Goal: Find specific page/section: Find specific page/section

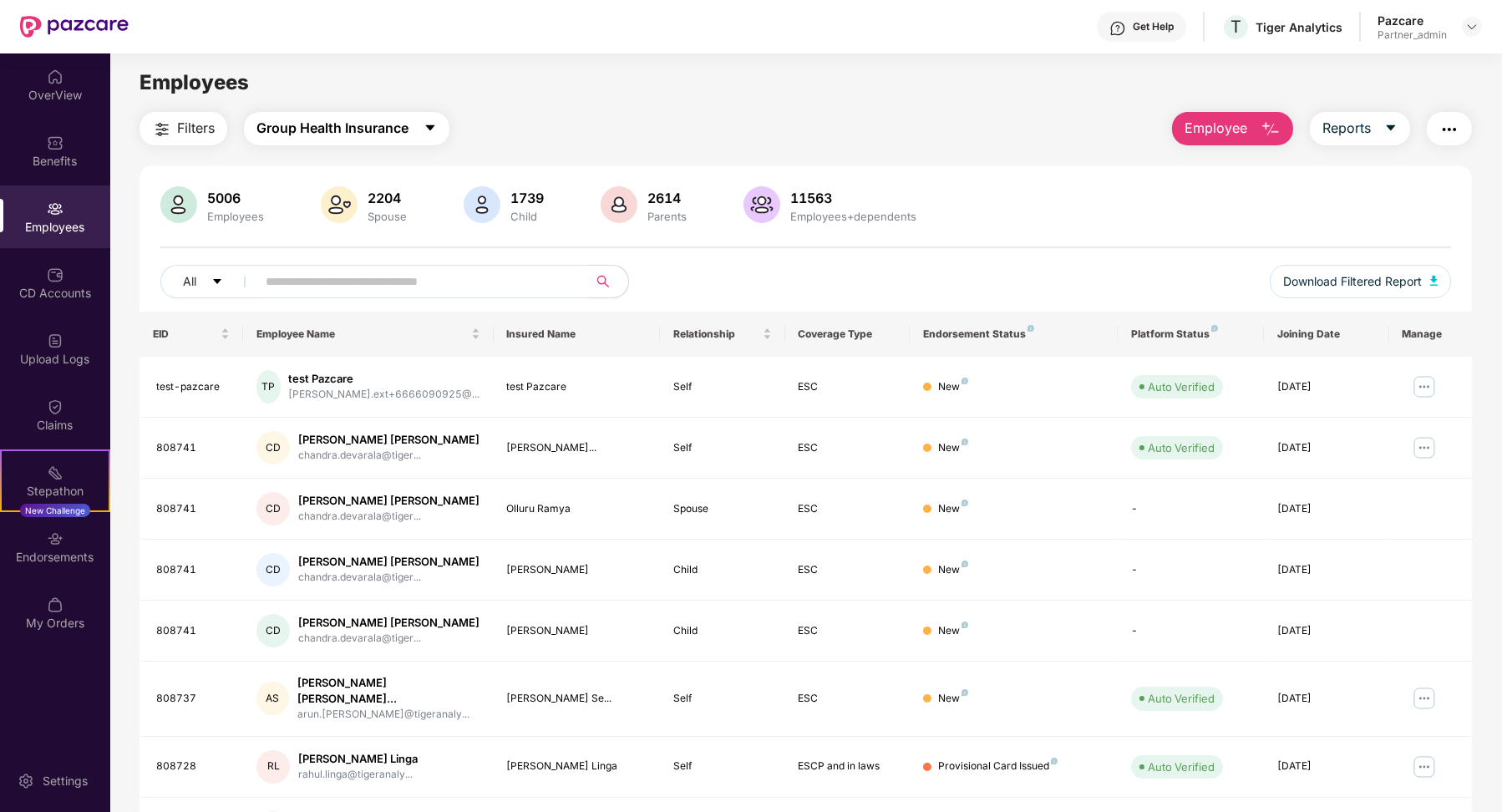
click at [422, 126] on button "Group Health Insurance" at bounding box center [346, 129] width 206 height 34
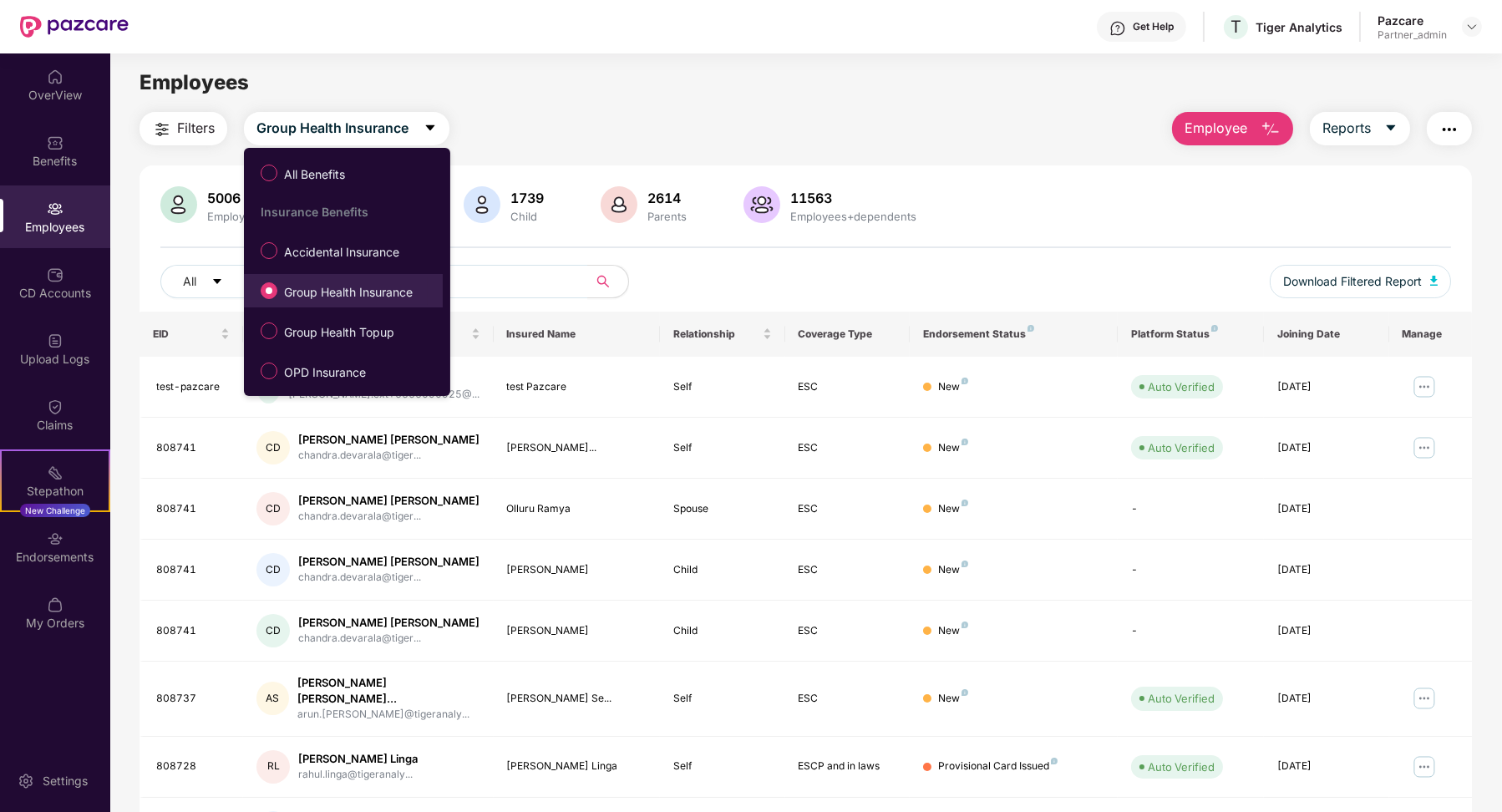
click at [346, 291] on span "Group Health Insurance" at bounding box center [348, 292] width 142 height 19
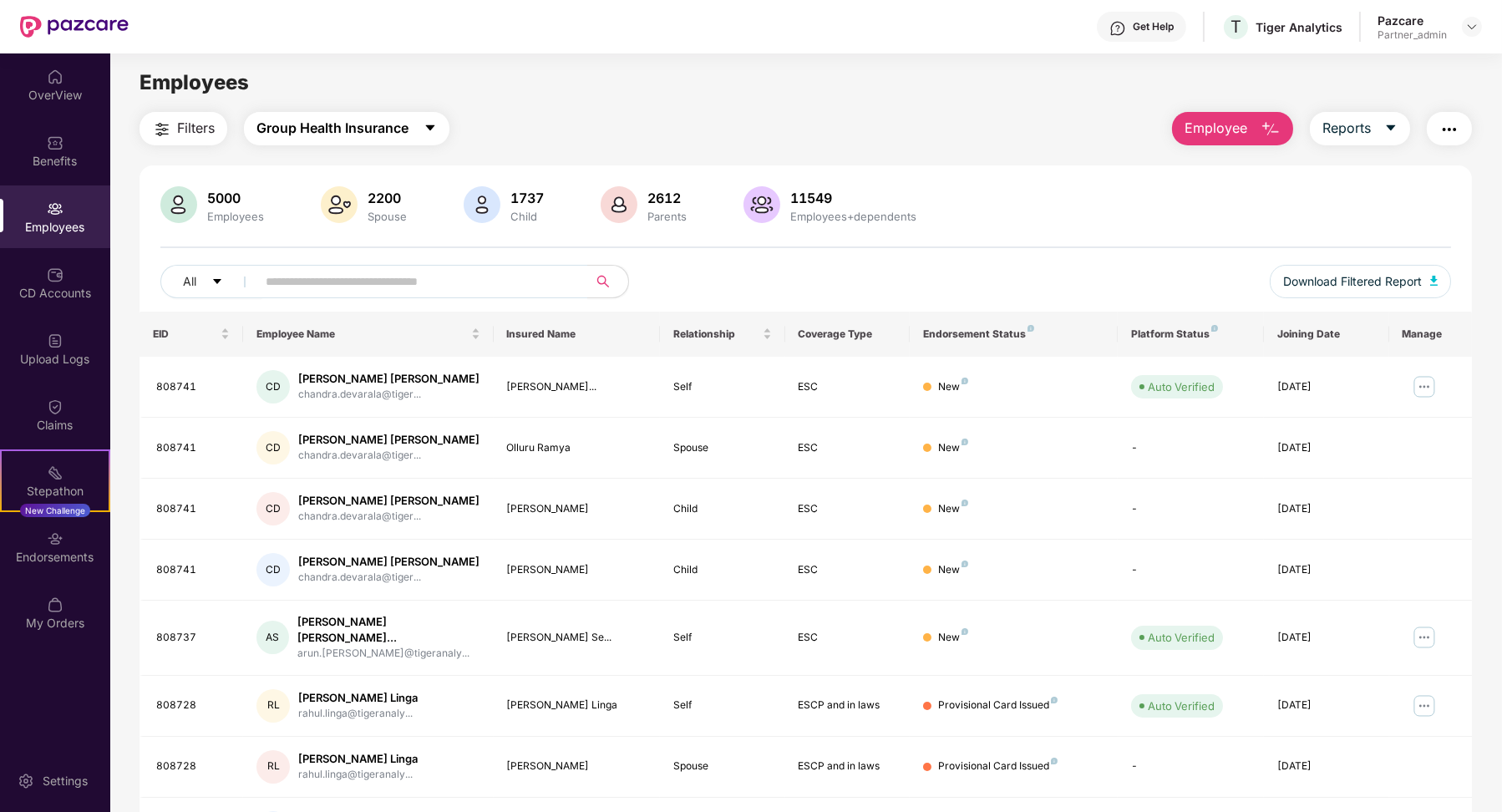
click at [372, 119] on span "Group Health Insurance" at bounding box center [332, 128] width 152 height 21
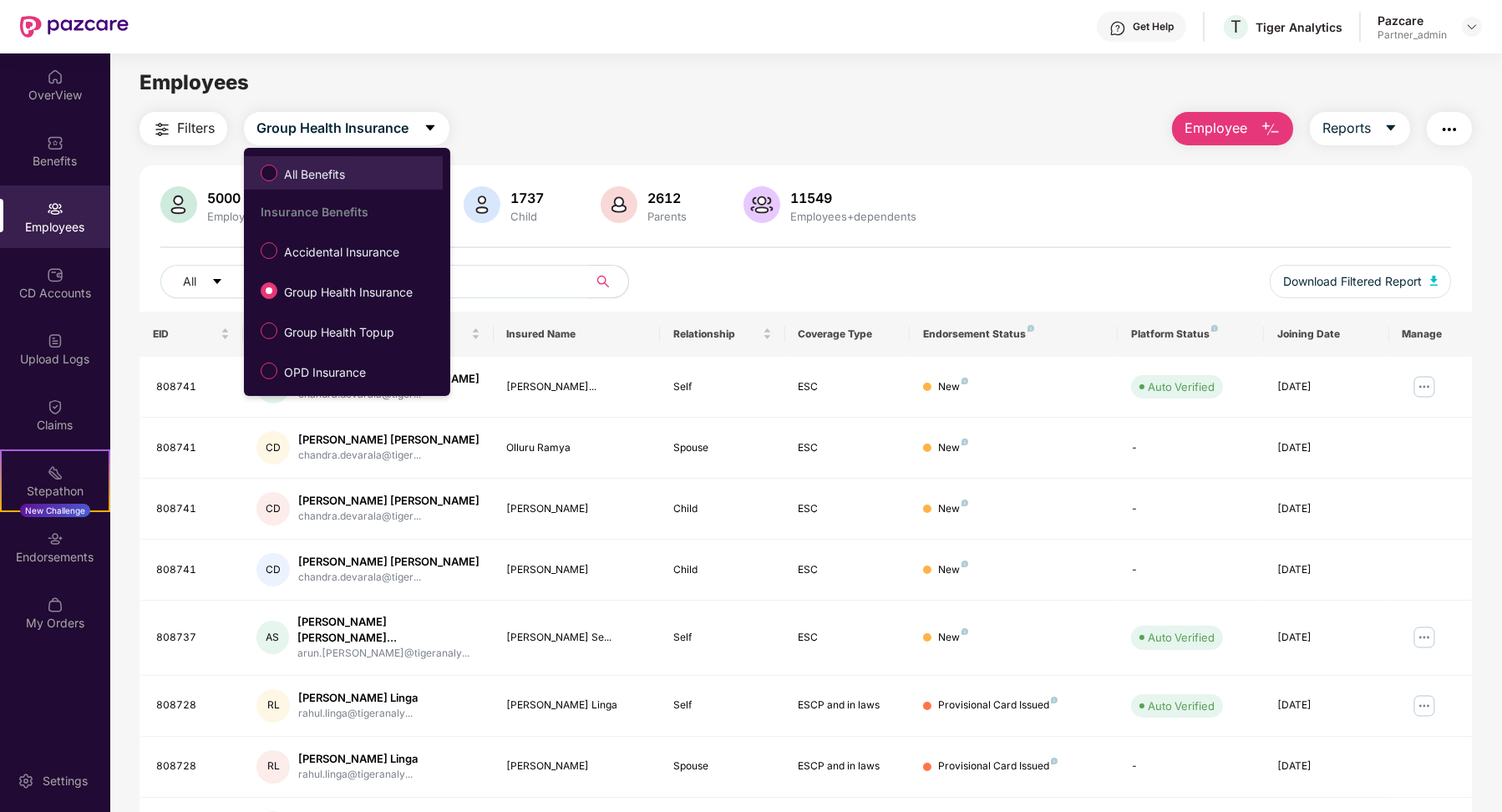
click at [348, 167] on span "All Benefits" at bounding box center [315, 174] width 74 height 19
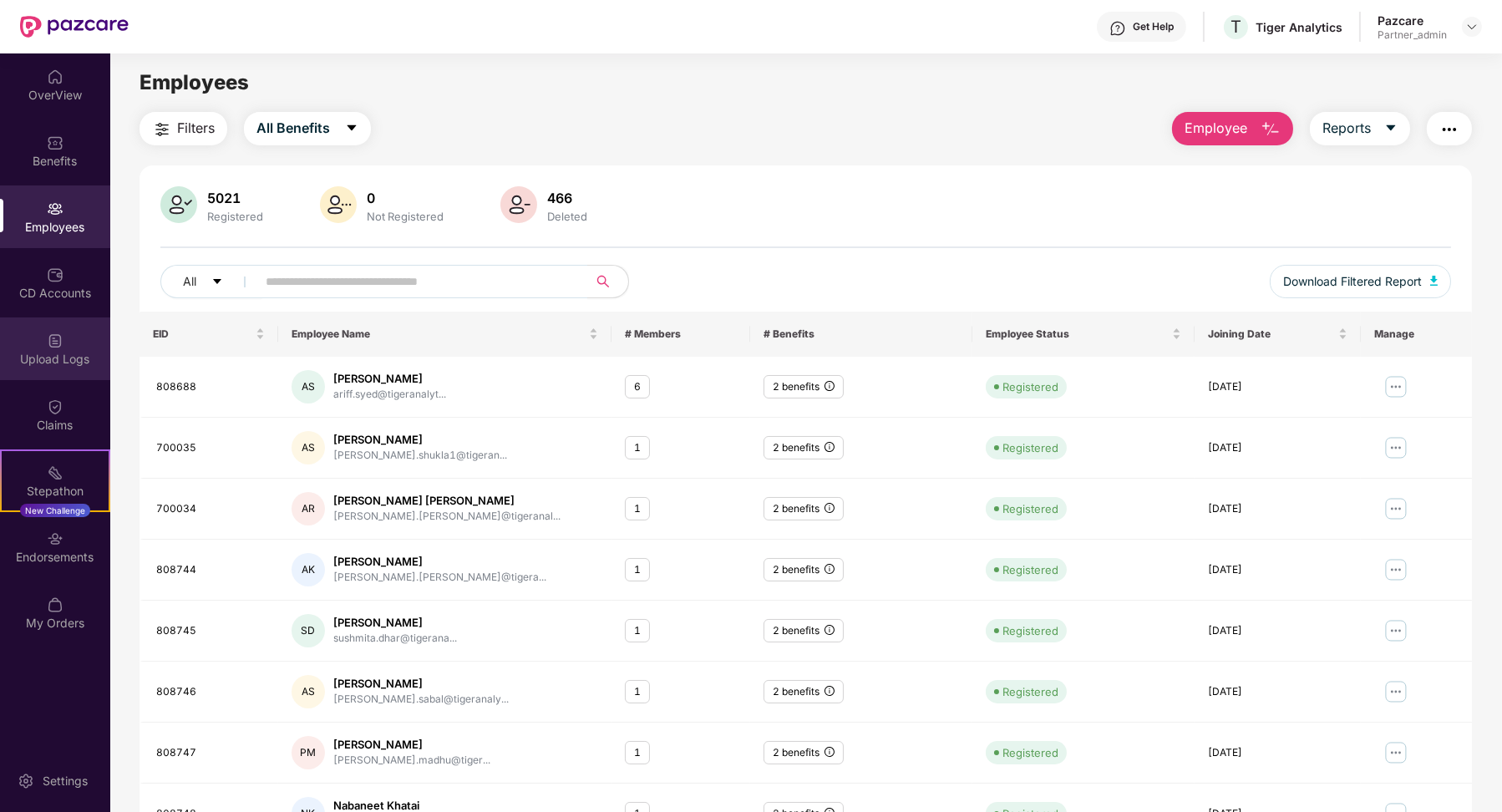
click at [78, 369] on div "Upload Logs" at bounding box center [55, 348] width 110 height 63
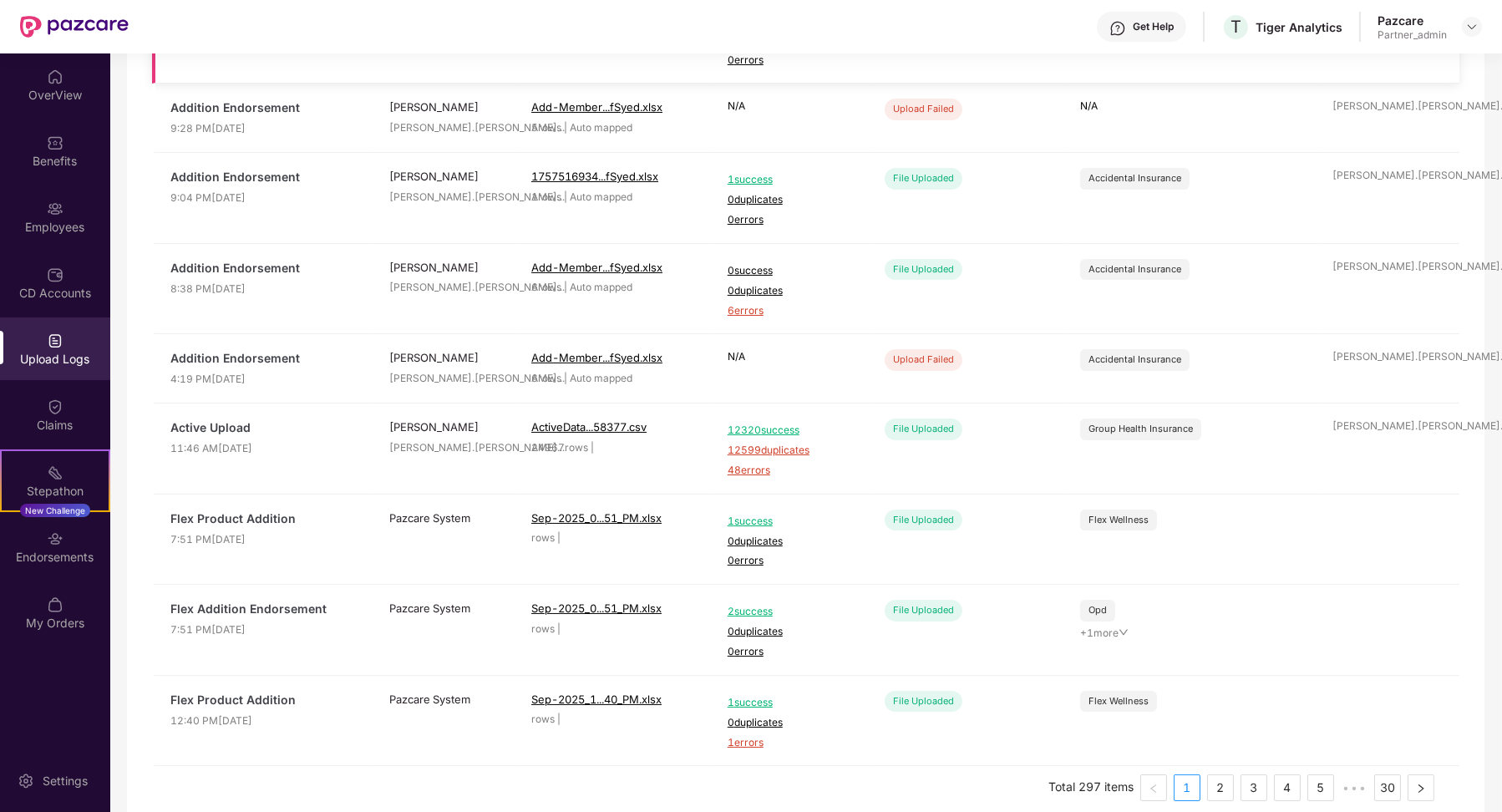
scroll to position [352, 0]
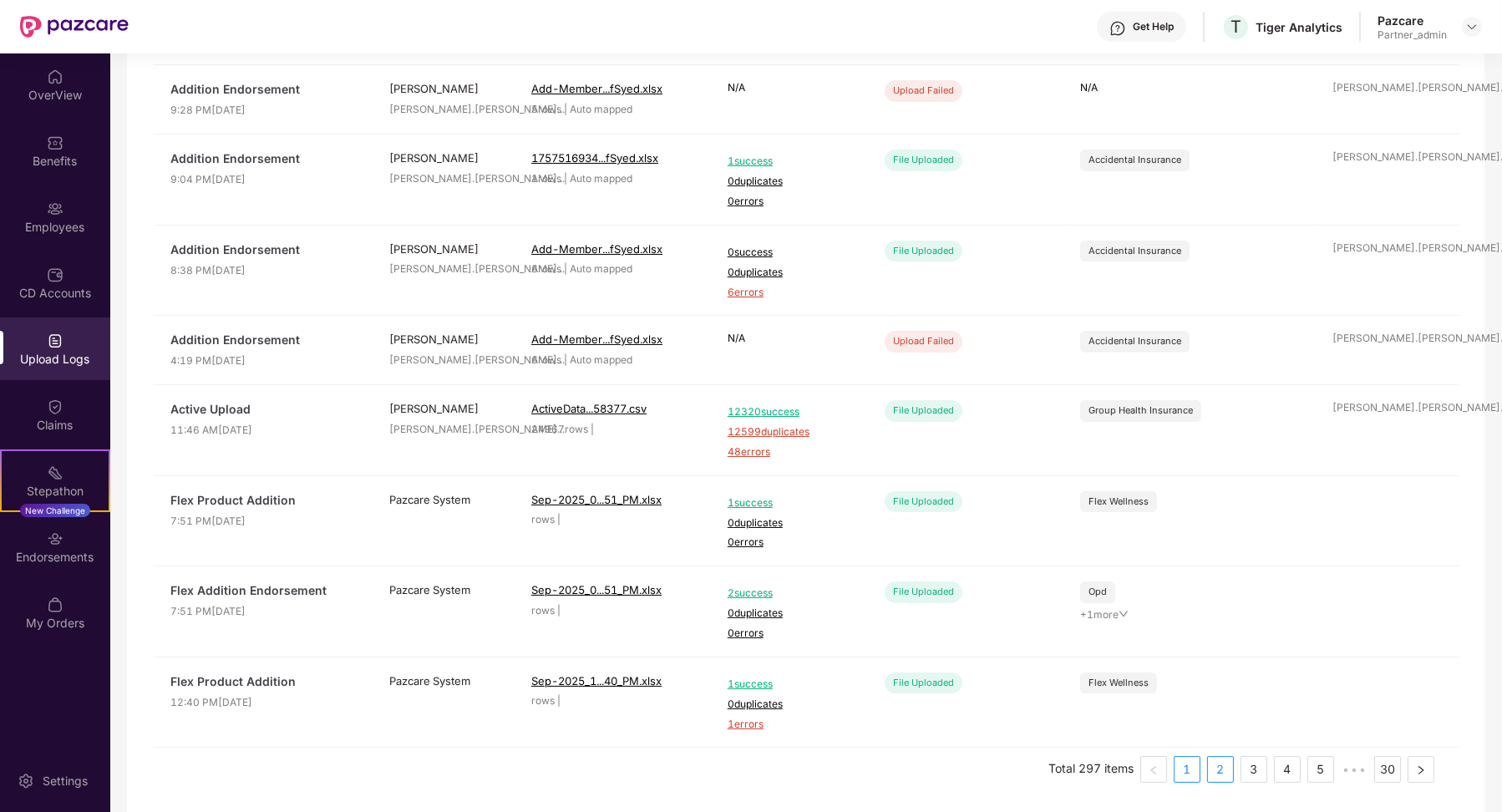
click at [1212, 771] on link "2" at bounding box center [1220, 770] width 25 height 25
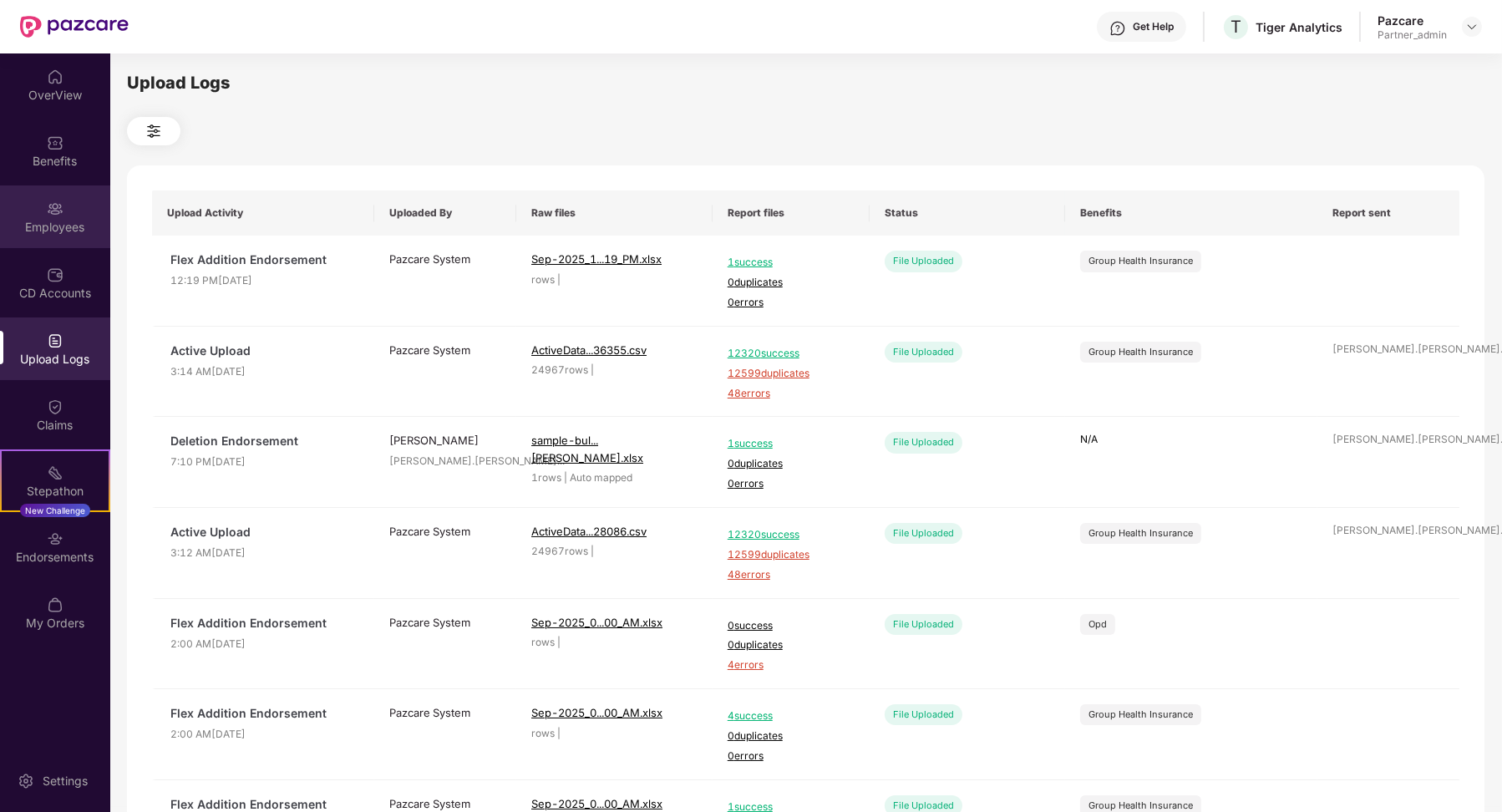
click at [54, 219] on div "Employees" at bounding box center [55, 227] width 110 height 17
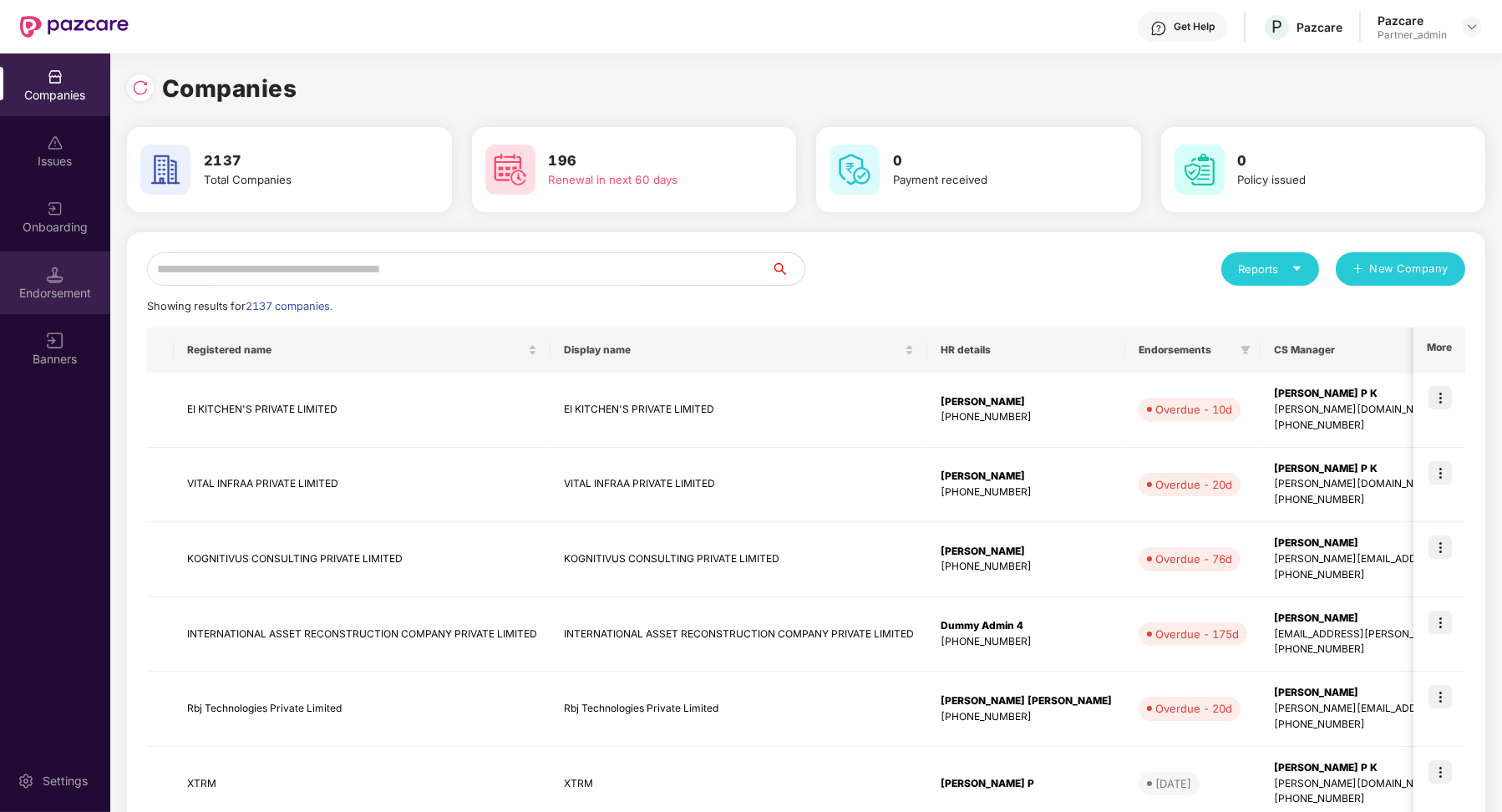
click at [67, 277] on div "Endorsement" at bounding box center [55, 283] width 110 height 63
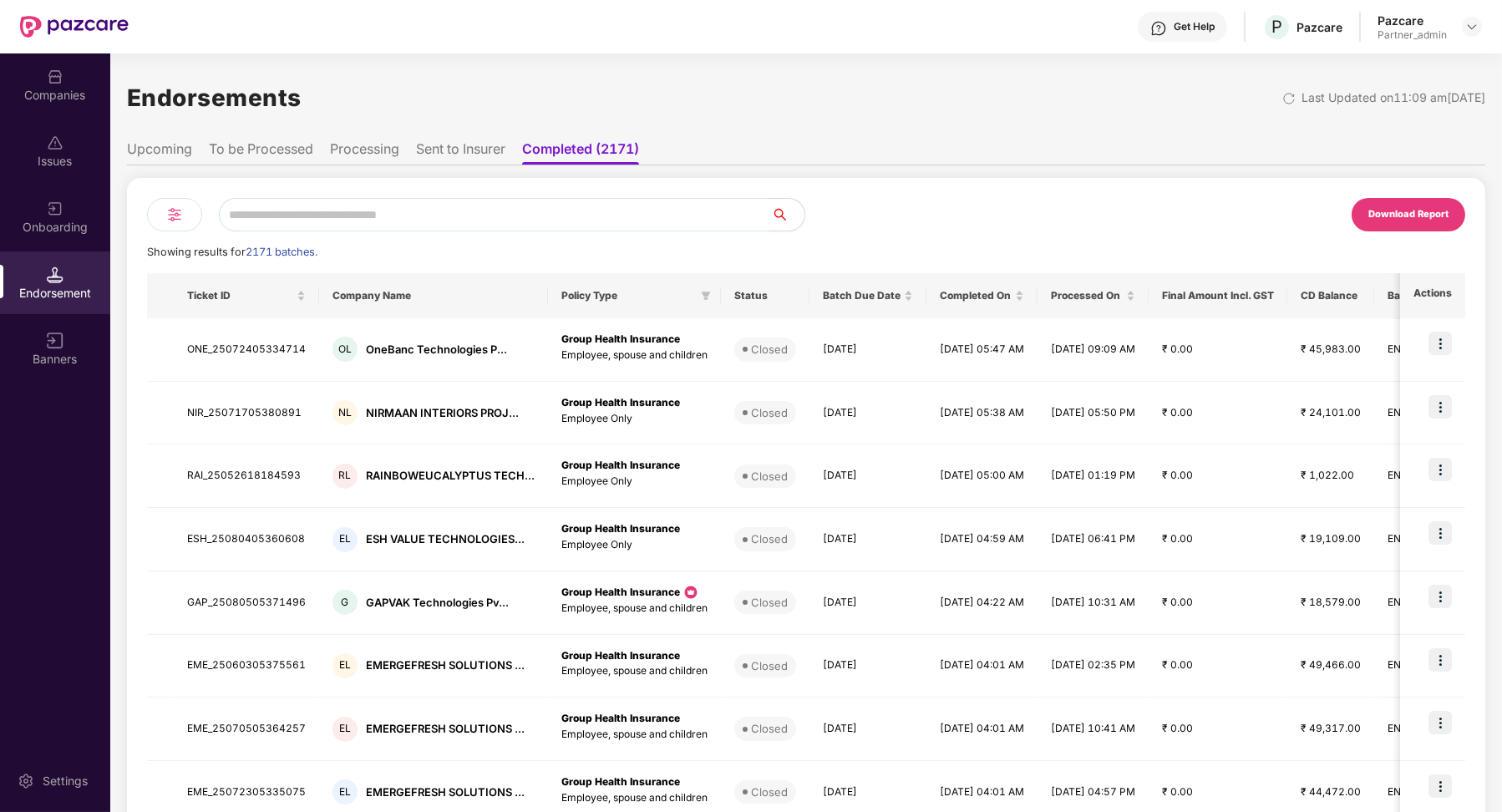
click at [166, 138] on ul "Upcoming To be Processed Processing Sent to Insurer Completed (2171)" at bounding box center [807, 148] width 1359 height 34
click at [166, 154] on li "Upcoming" at bounding box center [160, 152] width 65 height 24
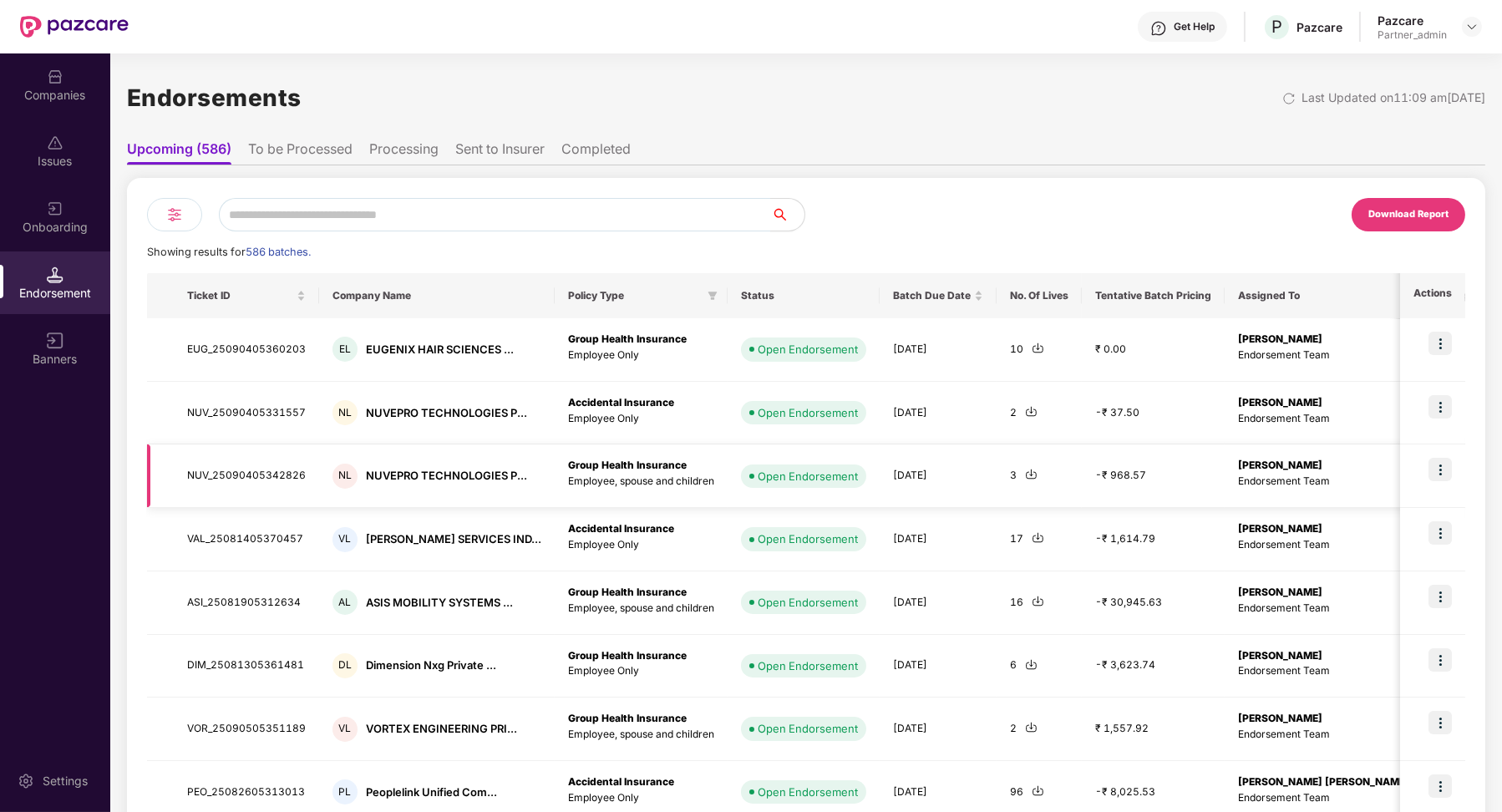
scroll to position [216, 0]
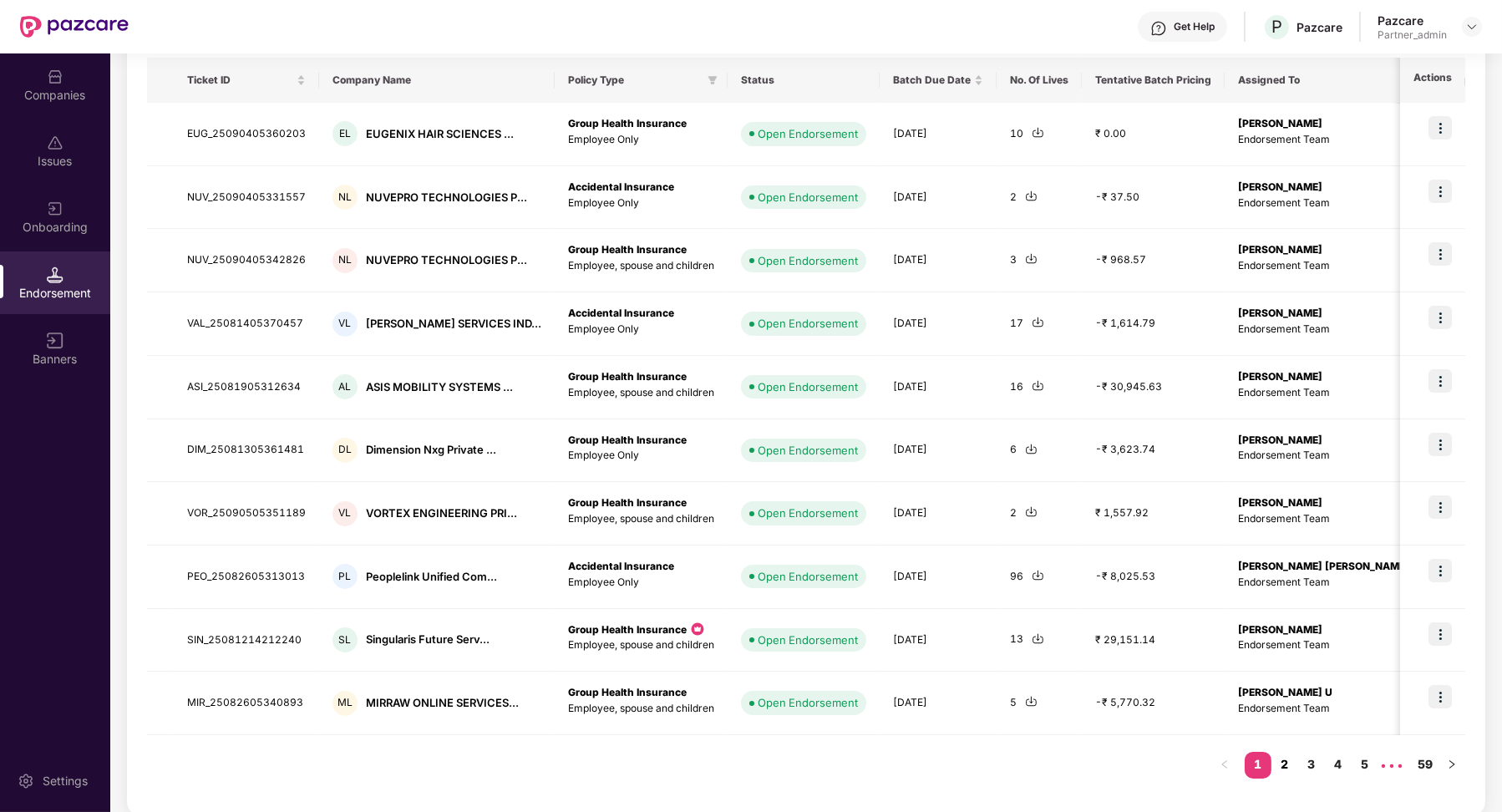
click at [1290, 761] on link "2" at bounding box center [1285, 764] width 27 height 25
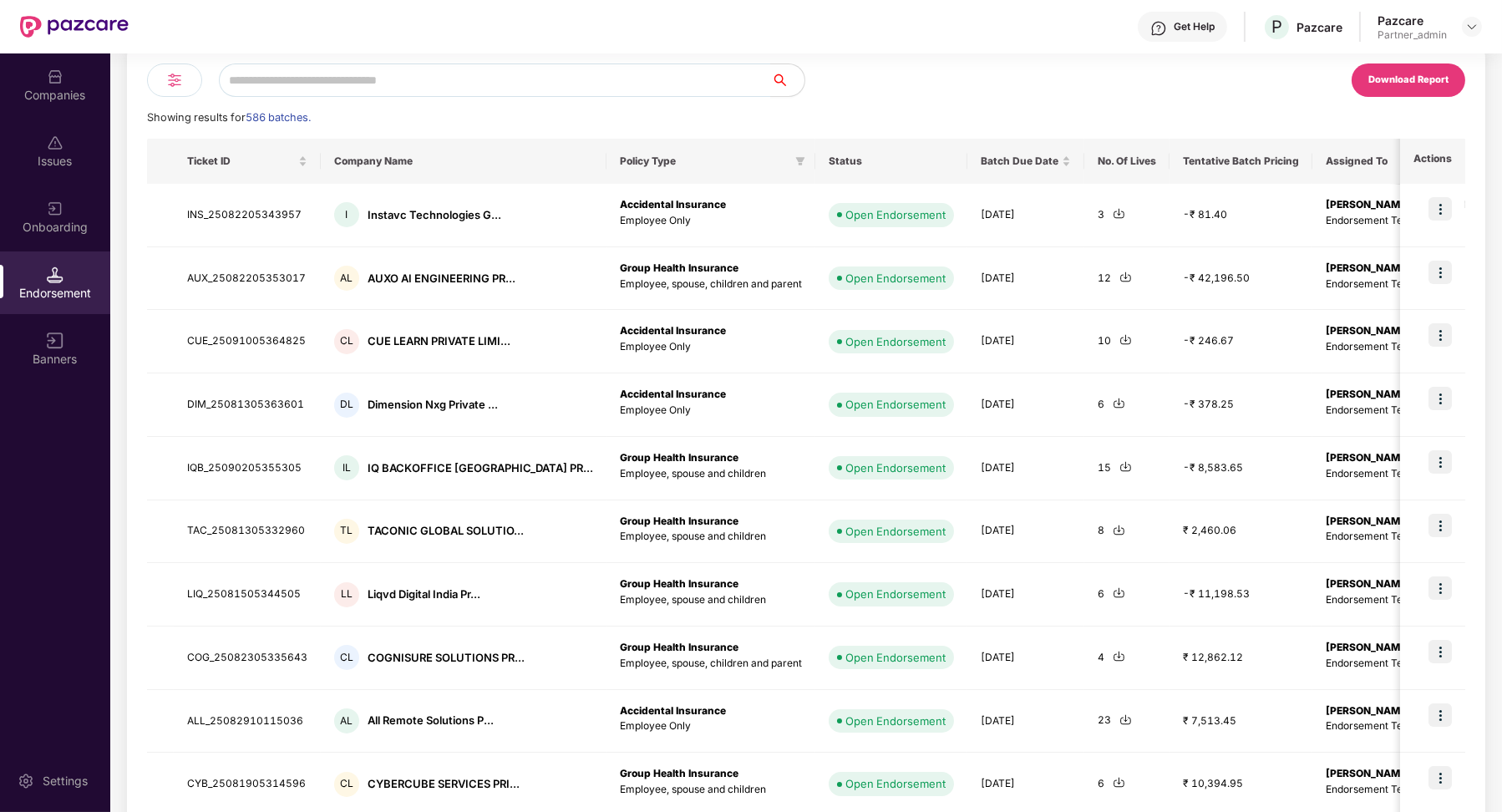
scroll to position [215, 0]
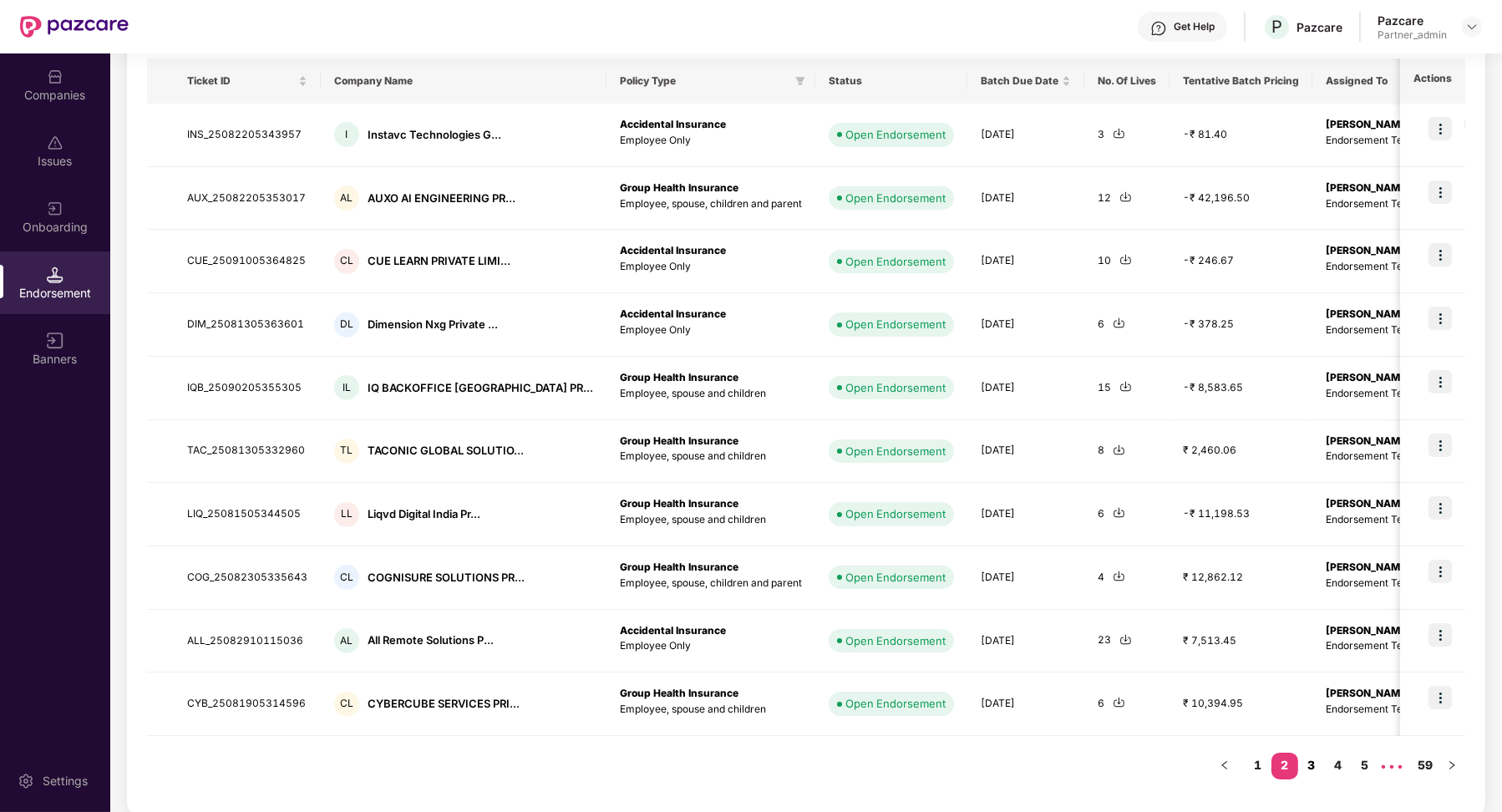
click at [1308, 770] on link "3" at bounding box center [1312, 765] width 27 height 25
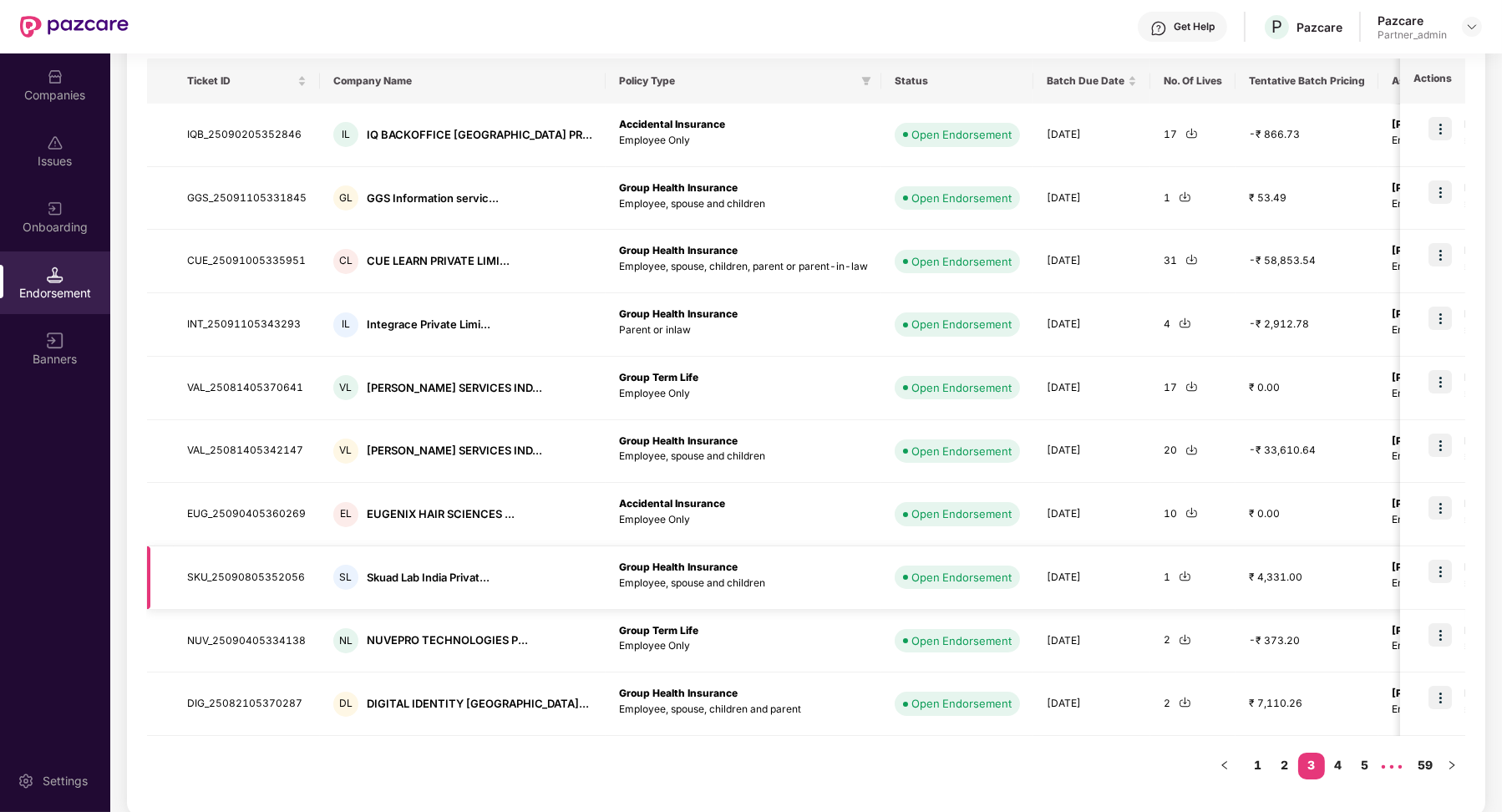
scroll to position [0, 0]
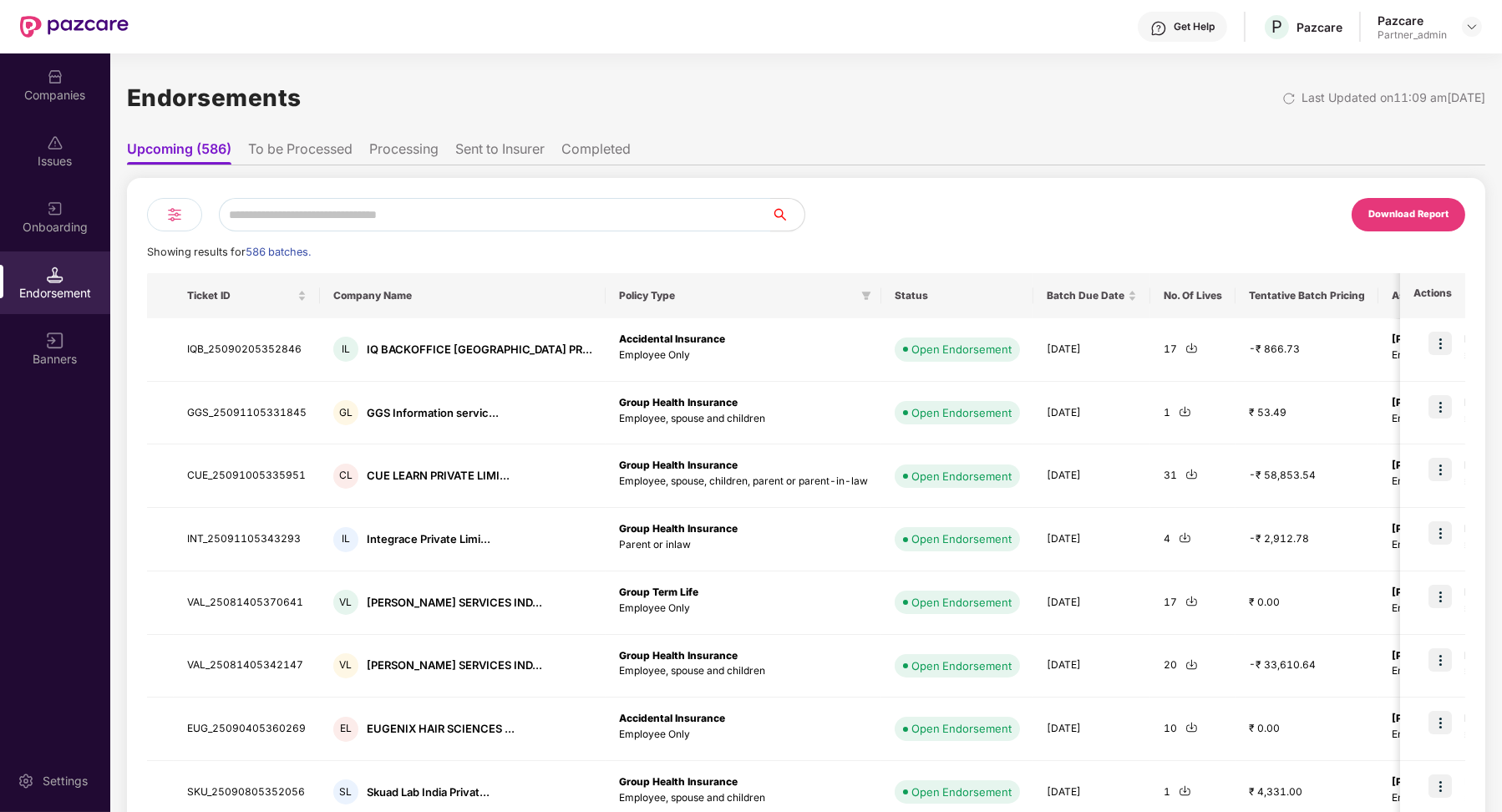
click at [291, 156] on li "To be Processed" at bounding box center [300, 152] width 104 height 24
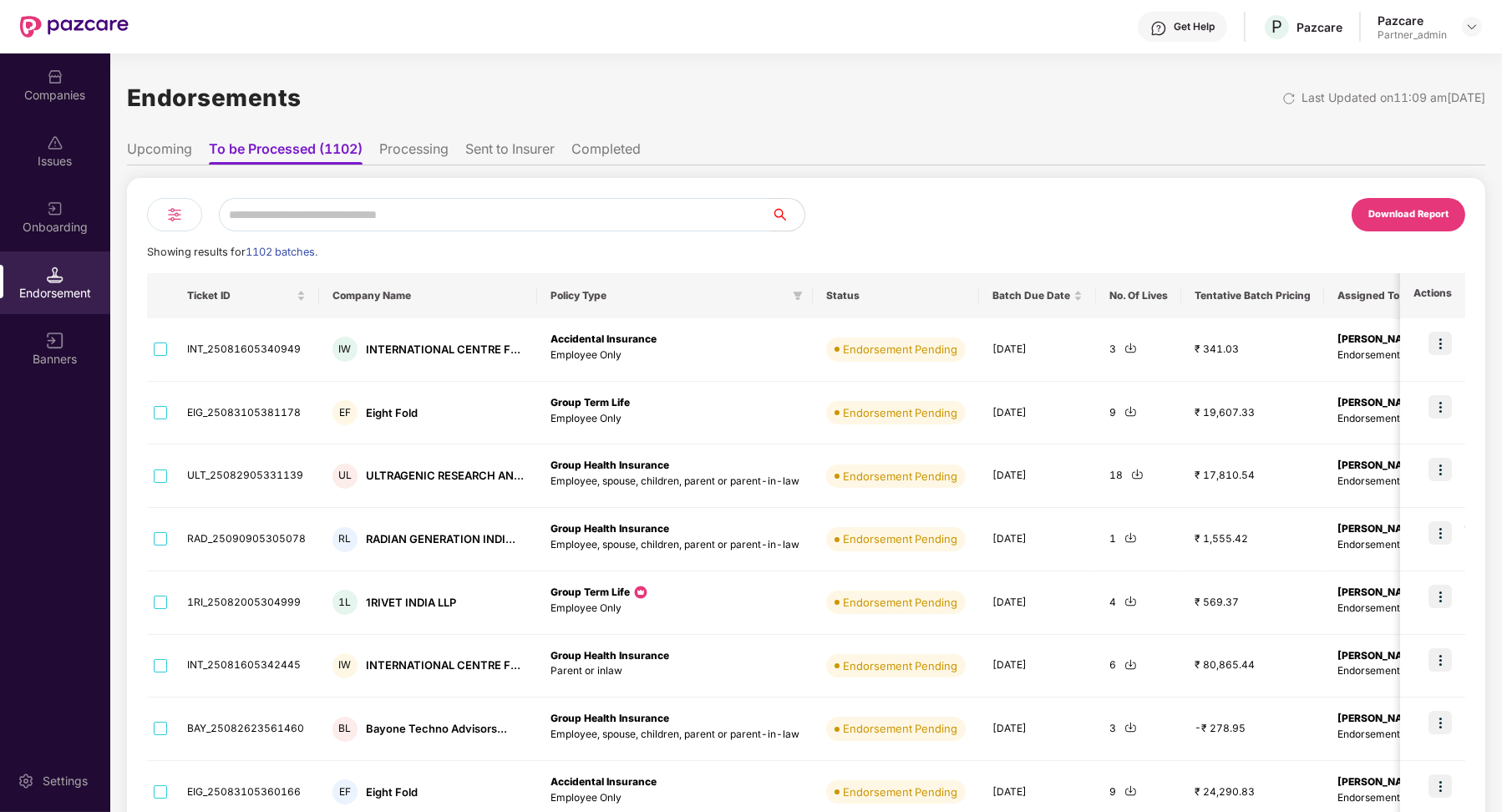
click at [158, 161] on li "Upcoming" at bounding box center [160, 152] width 65 height 24
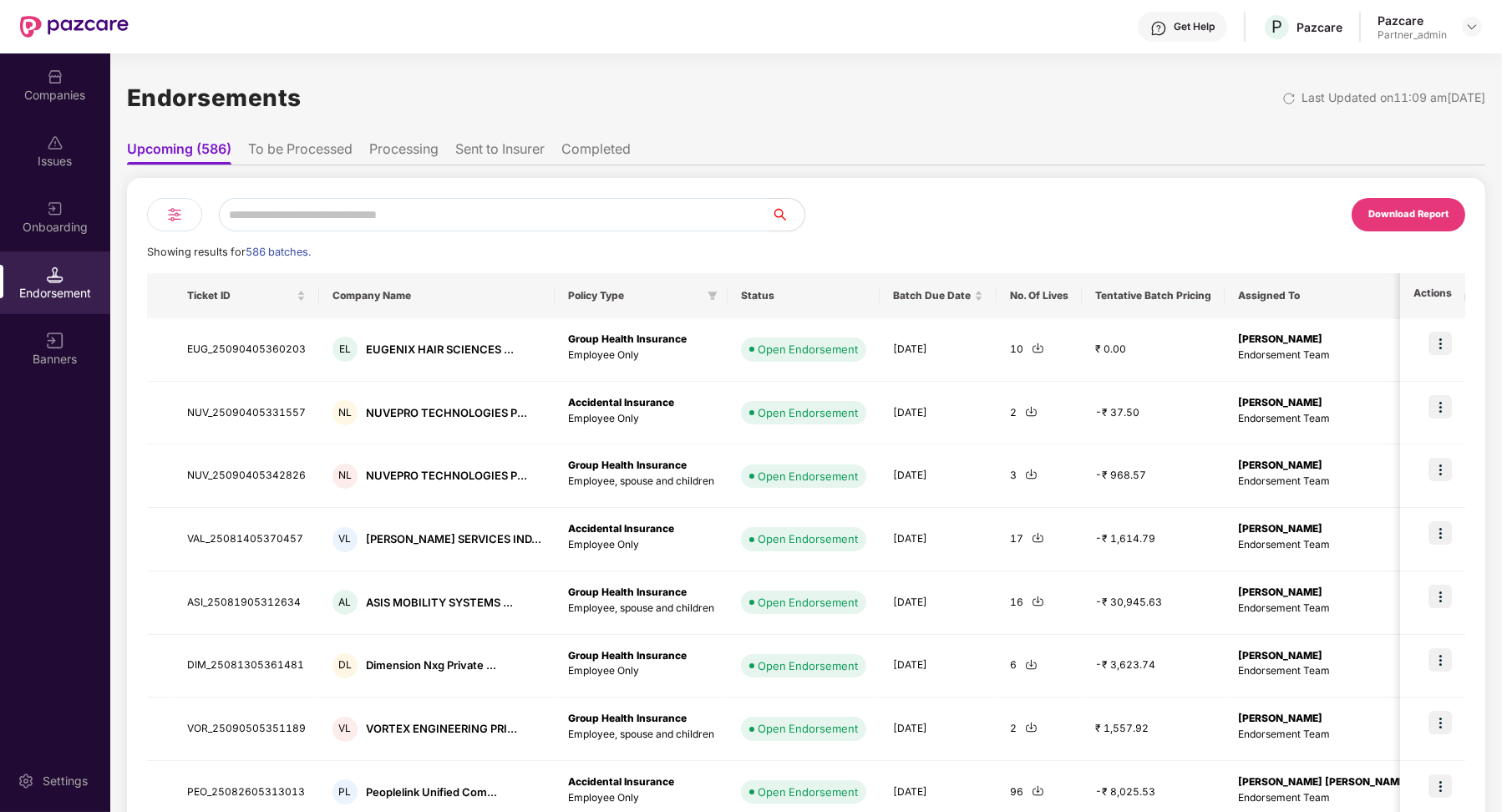
drag, startPoint x: 530, startPoint y: 315, endPoint x: 1072, endPoint y: 78, distance: 591.6
click at [1025, 102] on div "Endorsements Last Updated on 11:09 am[DATE]" at bounding box center [807, 97] width 1359 height 52
